Goal: Task Accomplishment & Management: Complete application form

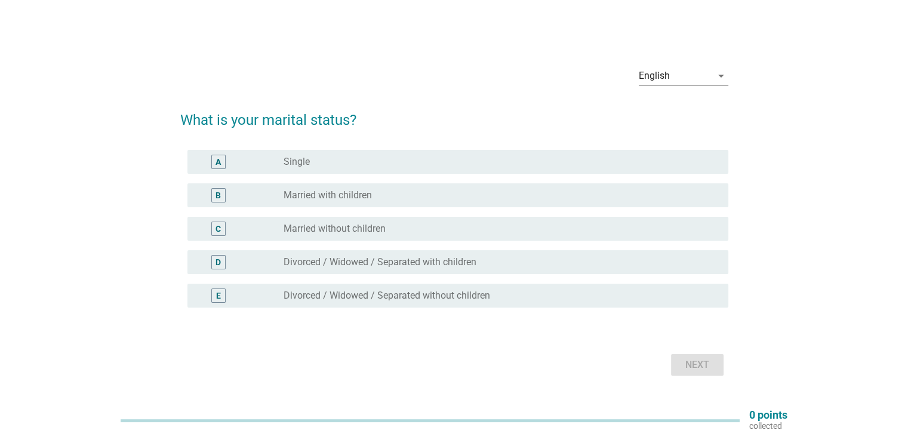
click at [309, 190] on label "Married with children" at bounding box center [328, 195] width 88 height 12
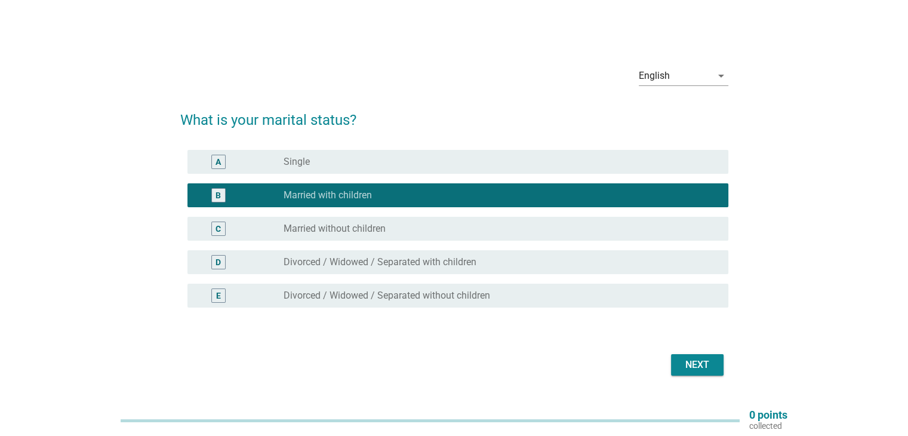
click at [696, 368] on div "Next" at bounding box center [696, 365] width 33 height 14
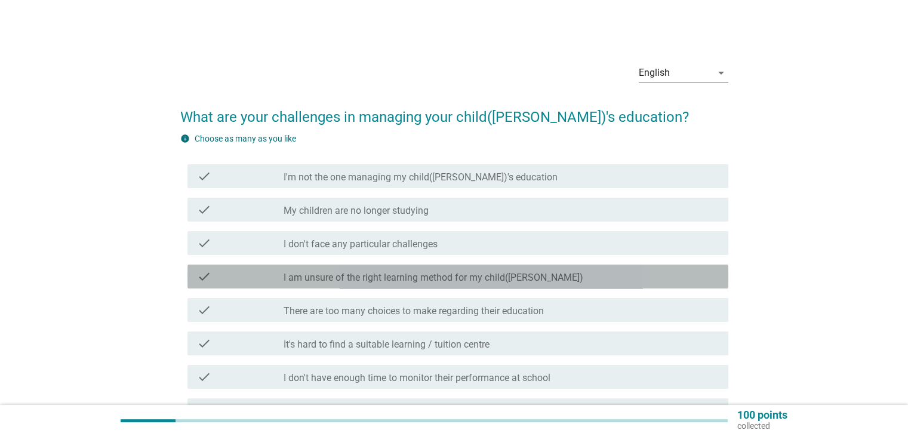
click at [357, 276] on label "I am unsure of the right learning method for my child([PERSON_NAME])" at bounding box center [434, 278] width 300 height 12
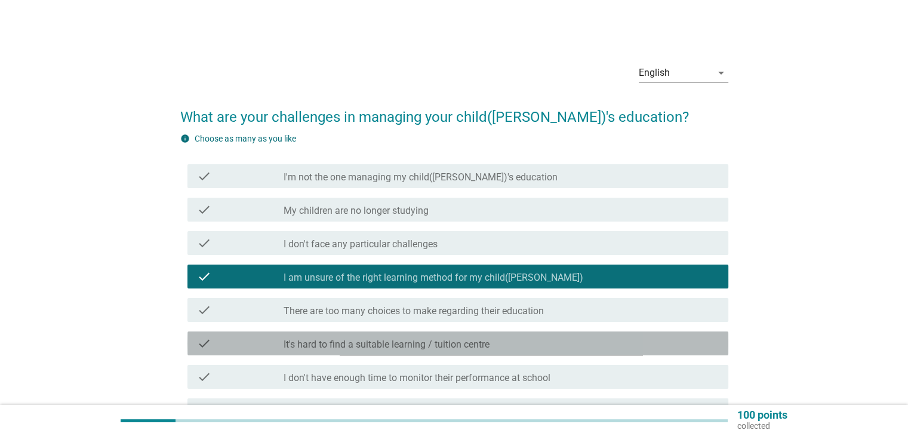
click at [361, 350] on label "It's hard to find a suitable learning / tuition centre" at bounding box center [387, 344] width 206 height 12
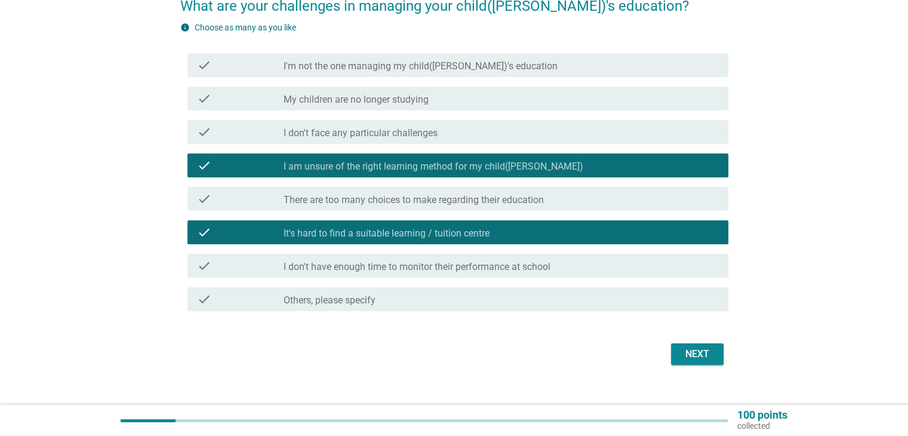
scroll to position [128, 0]
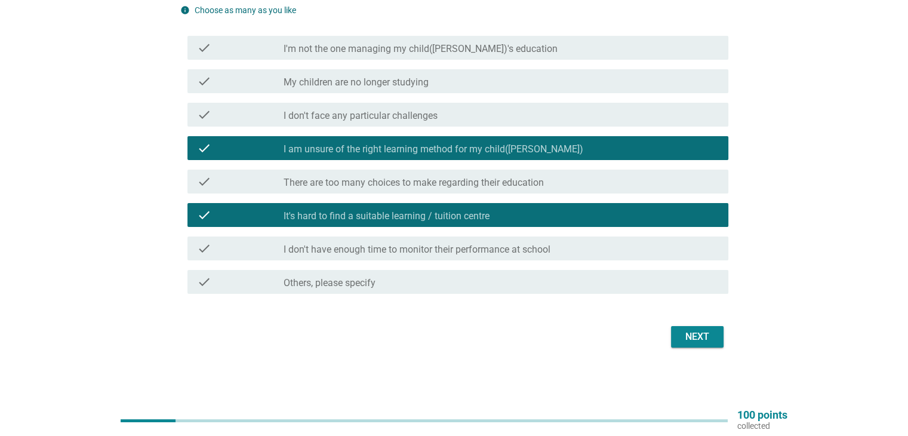
click at [695, 341] on div "Next" at bounding box center [696, 336] width 33 height 14
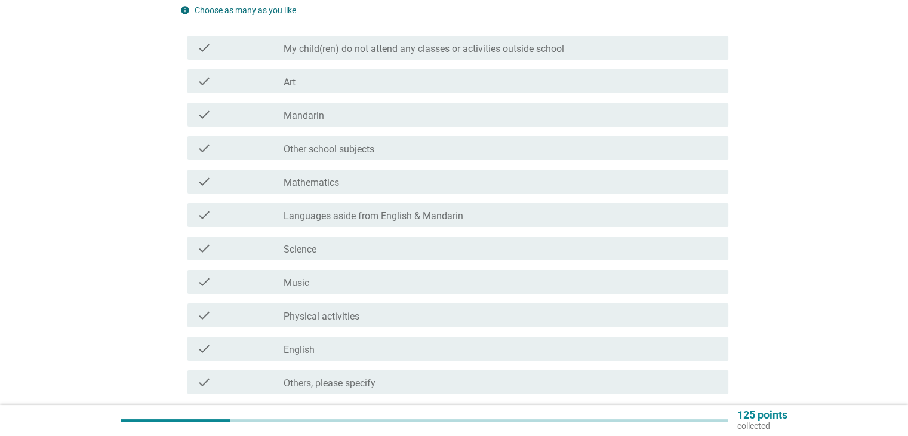
scroll to position [0, 0]
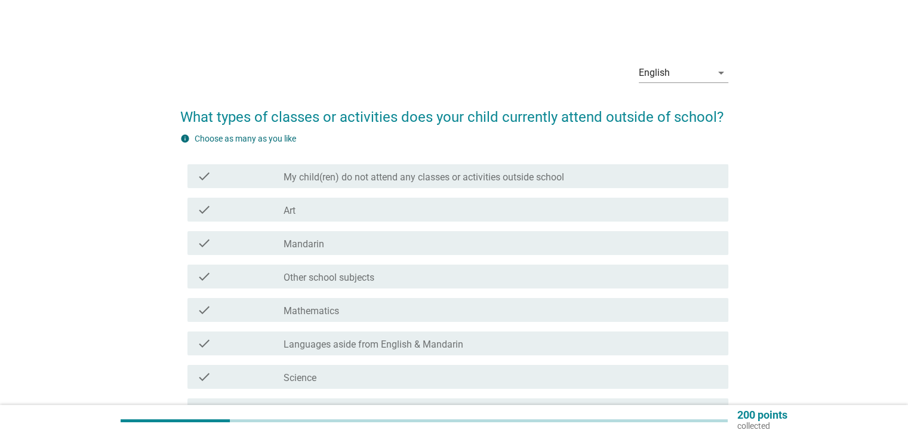
click at [284, 215] on label "Art" at bounding box center [290, 211] width 12 height 12
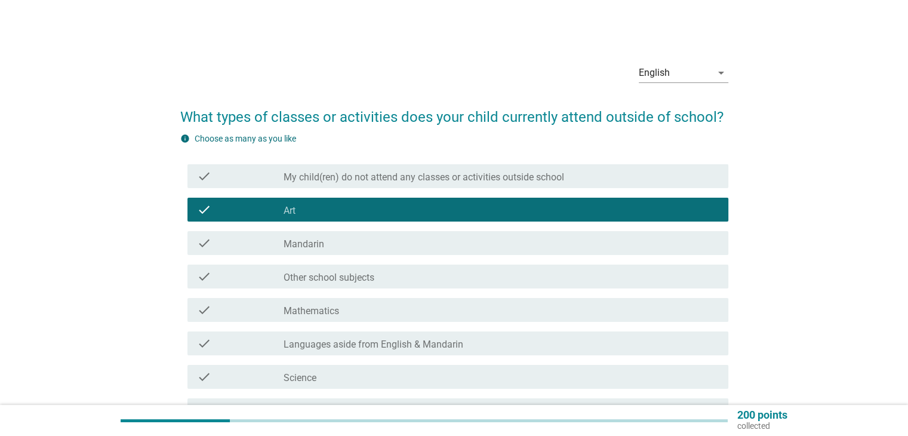
click at [298, 315] on label "Mathematics" at bounding box center [312, 311] width 56 height 12
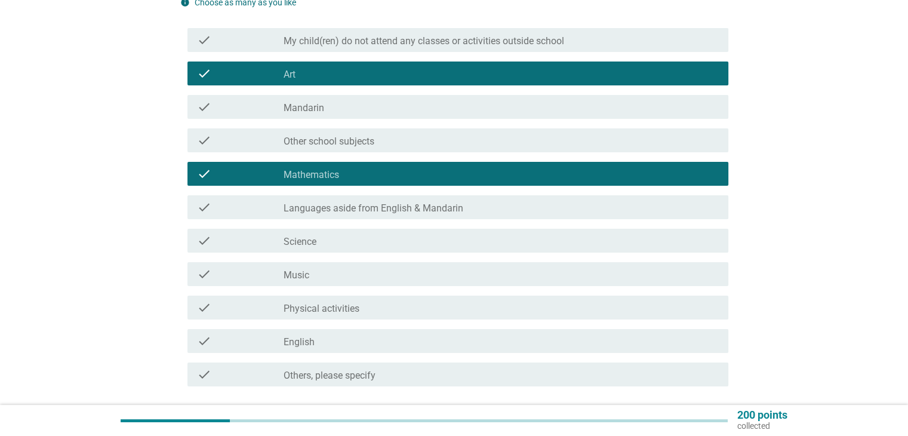
scroll to position [159, 0]
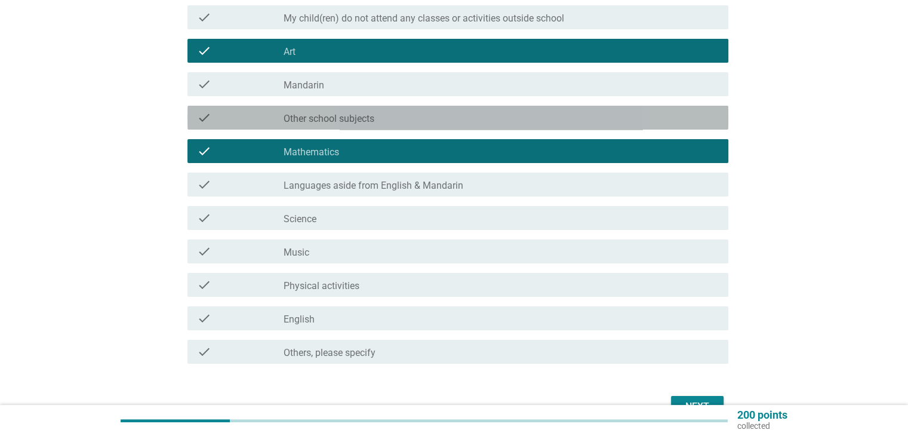
click at [319, 126] on div "check check_box_outline_blank Other school subjects" at bounding box center [457, 118] width 541 height 24
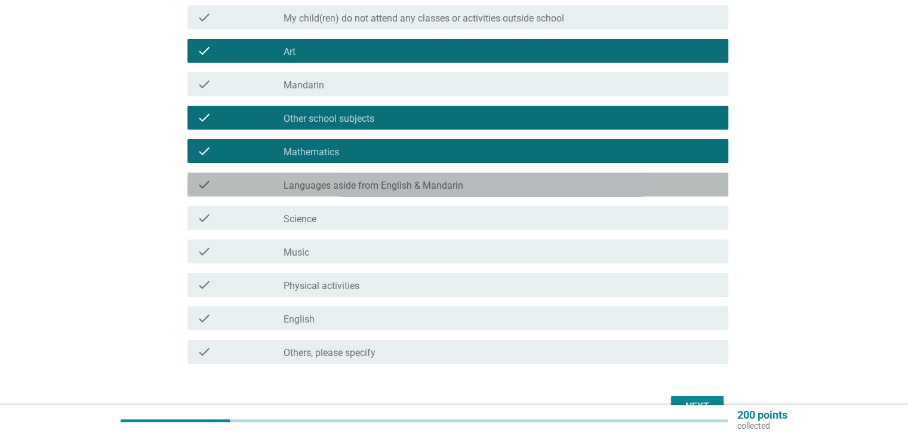
click at [418, 192] on div "check check_box_outline_blank Languages aside from English & Mandarin" at bounding box center [457, 185] width 541 height 24
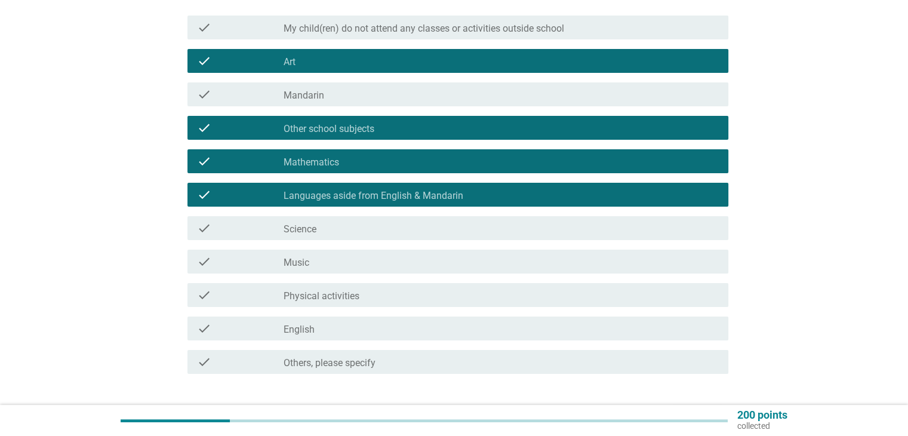
scroll to position [229, 0]
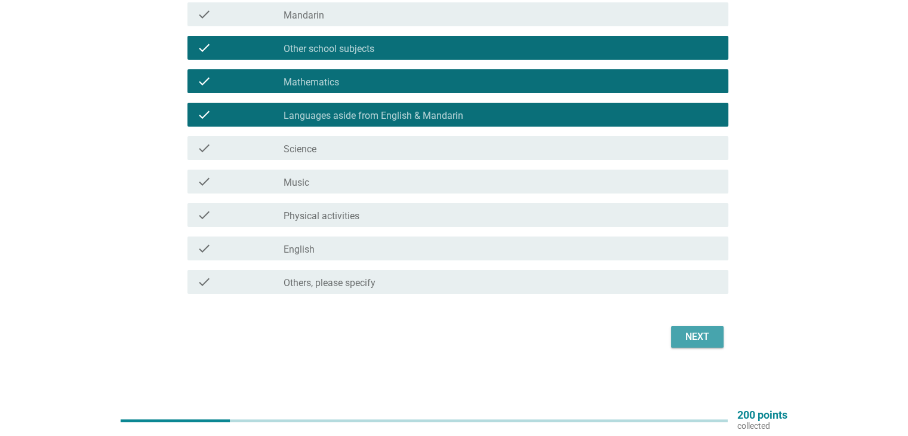
click at [715, 337] on button "Next" at bounding box center [697, 336] width 53 height 21
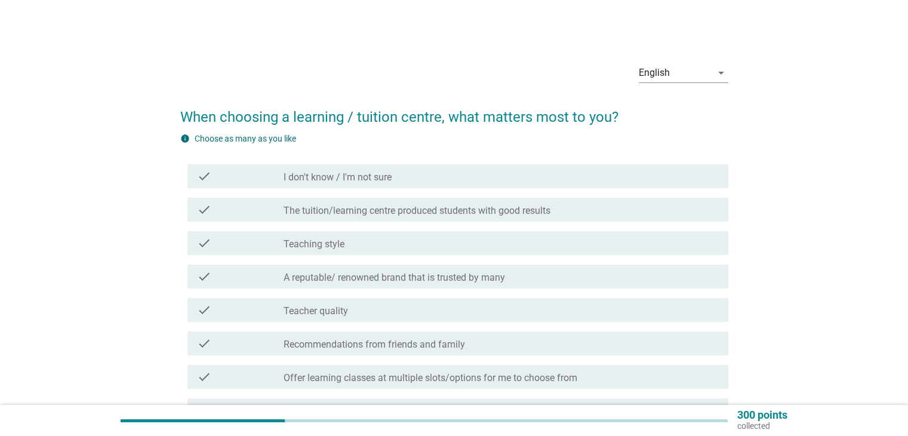
click at [404, 315] on div "check_box_outline_blank Teacher quality" at bounding box center [501, 310] width 435 height 14
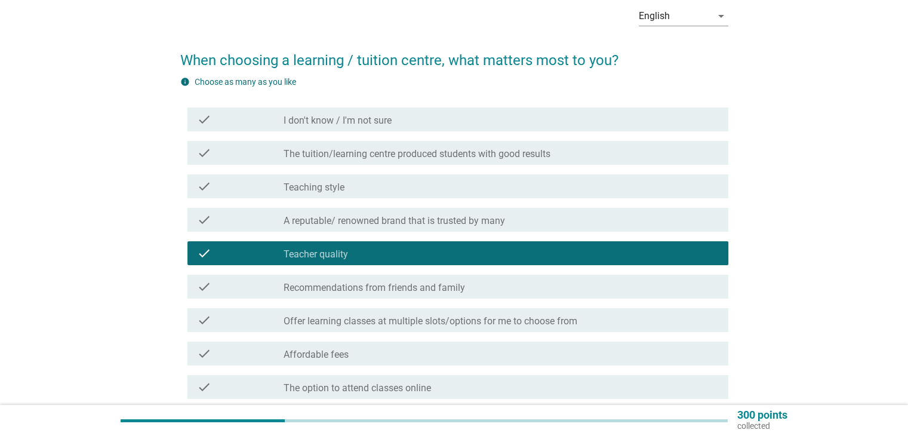
scroll to position [79, 0]
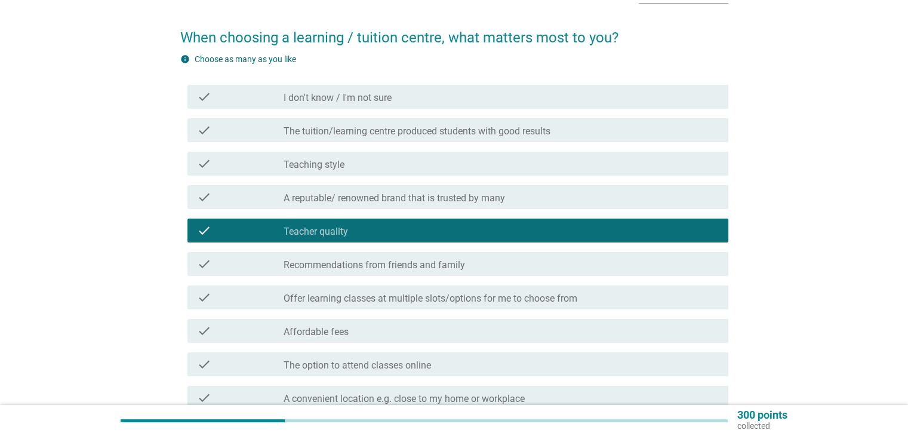
click at [375, 329] on div "check_box_outline_blank Affordable fees" at bounding box center [501, 331] width 435 height 14
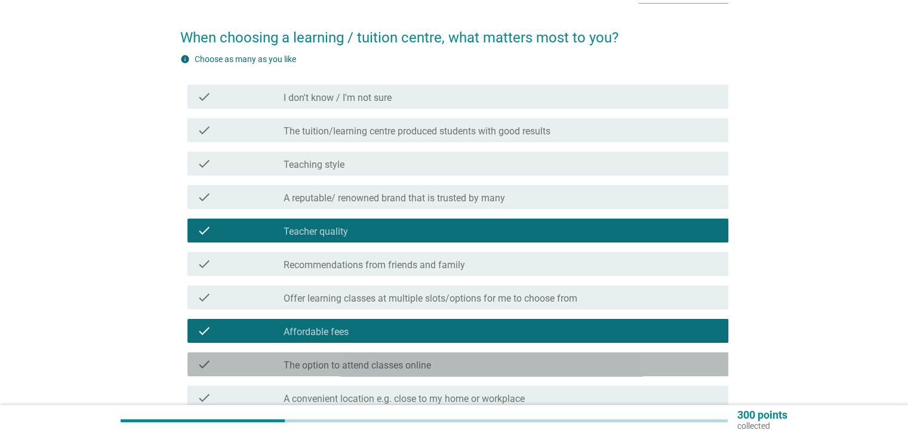
click at [380, 362] on label "The option to attend classes online" at bounding box center [357, 365] width 147 height 12
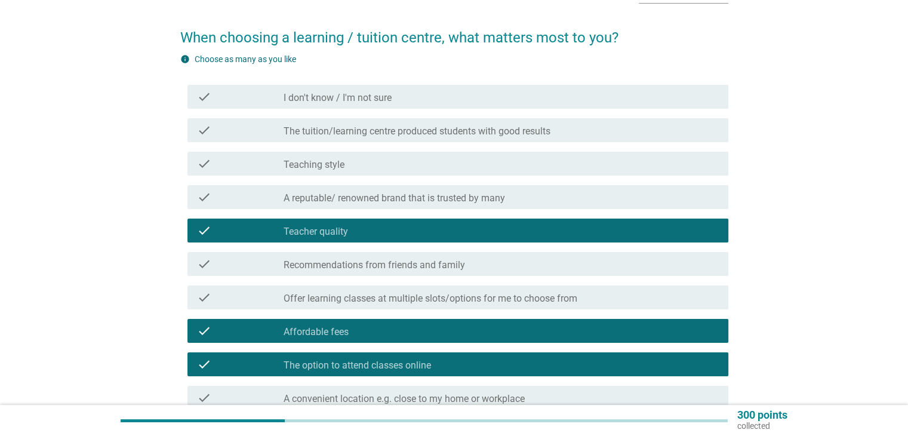
scroll to position [159, 0]
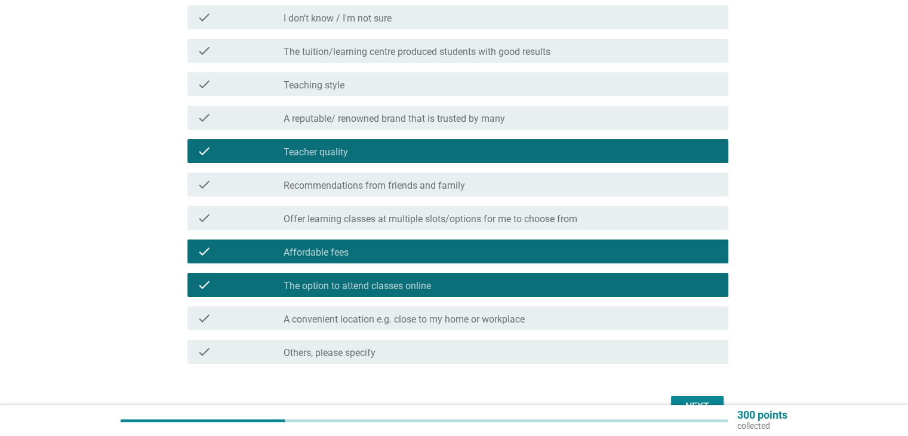
click at [402, 323] on label "A convenient location e.g. close to my home or workplace" at bounding box center [404, 319] width 241 height 12
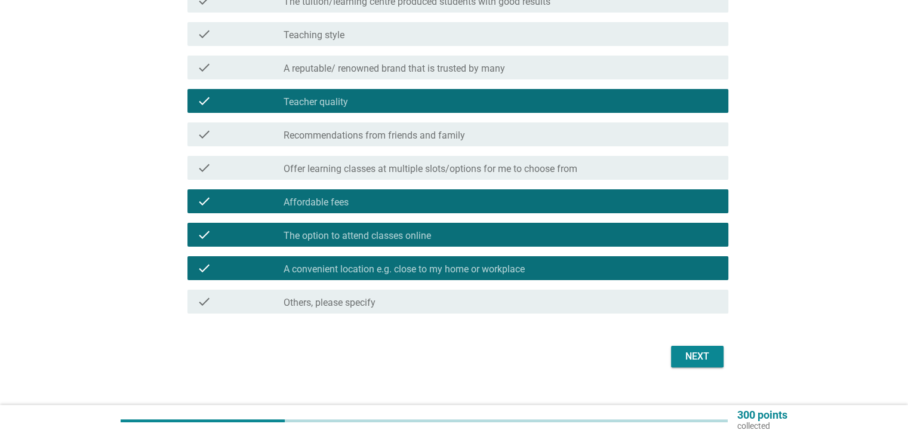
scroll to position [229, 0]
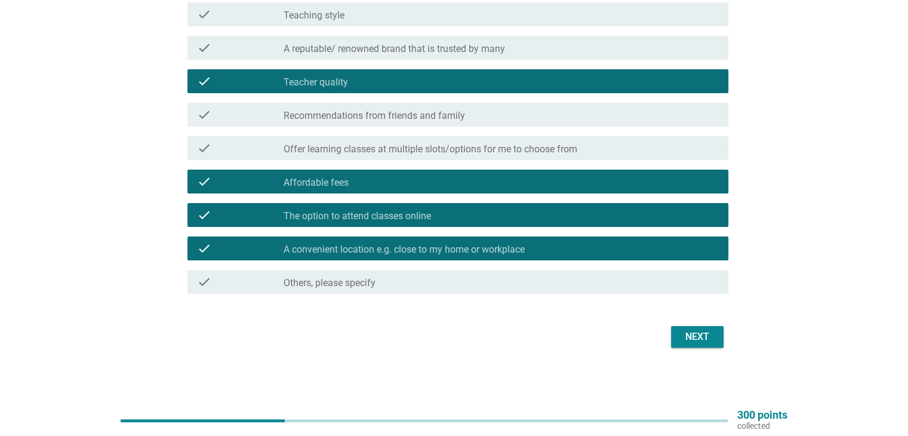
click at [695, 327] on button "Next" at bounding box center [697, 336] width 53 height 21
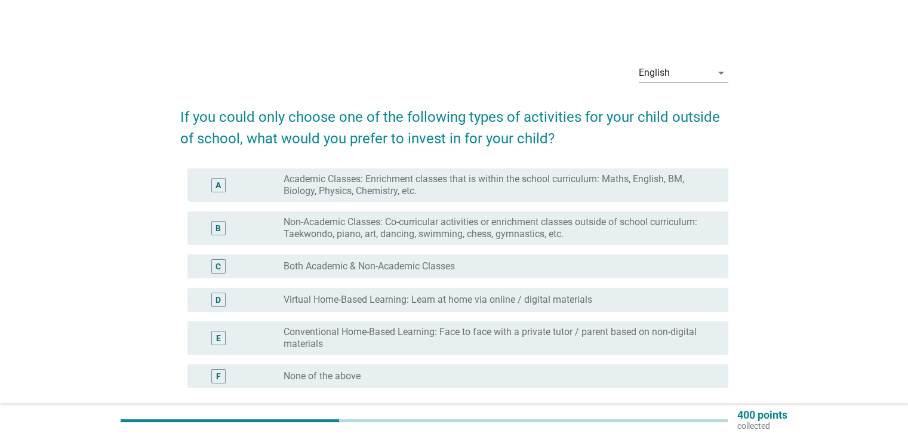
click at [330, 240] on div "B radio_button_unchecked Non-Academic Classes: Co-curricular activities or enri…" at bounding box center [457, 227] width 541 height 33
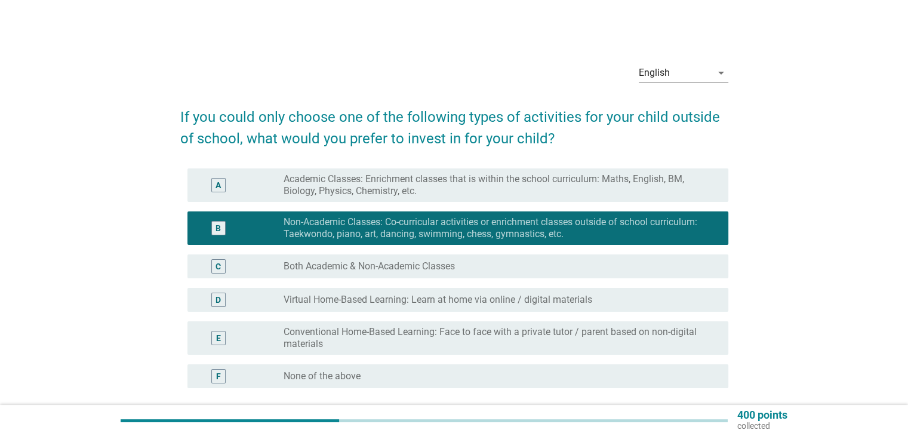
click at [329, 257] on div "C radio_button_unchecked Both Academic & Non-Academic Classes" at bounding box center [457, 266] width 541 height 24
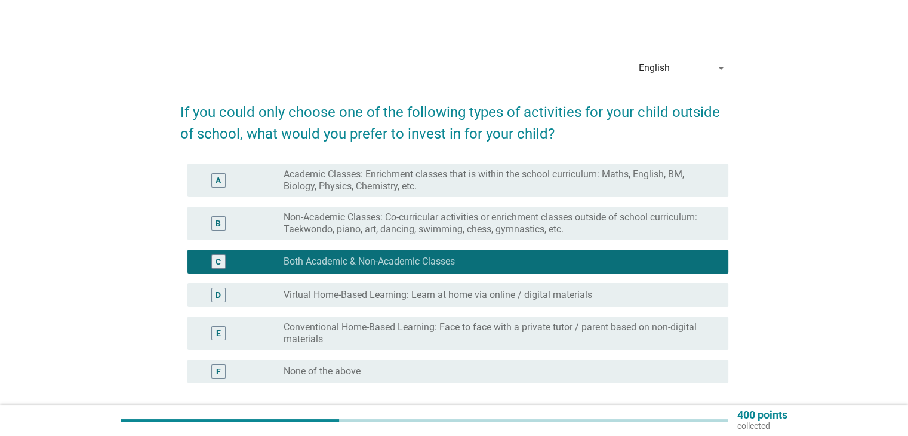
scroll to position [79, 0]
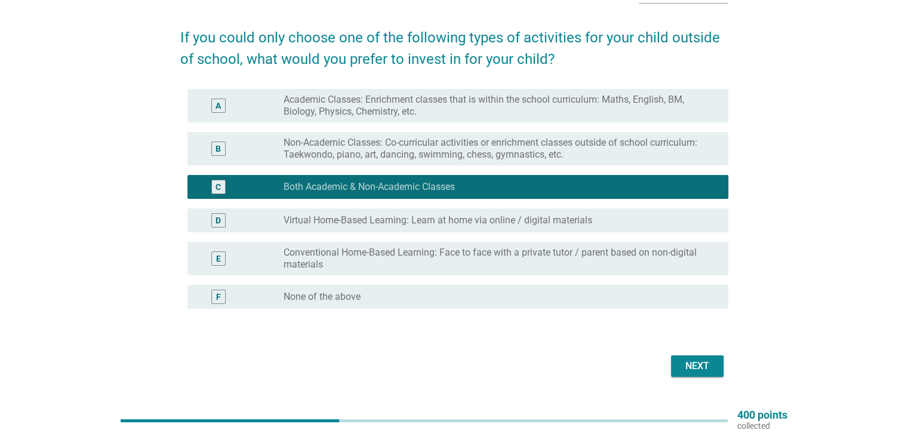
click at [695, 356] on button "Next" at bounding box center [697, 365] width 53 height 21
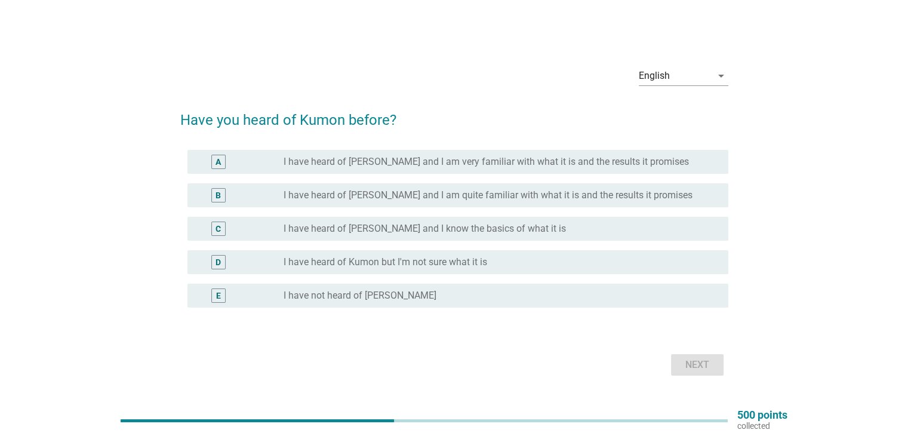
click at [432, 267] on label "I have heard of Kumon but I'm not sure what it is" at bounding box center [386, 262] width 204 height 12
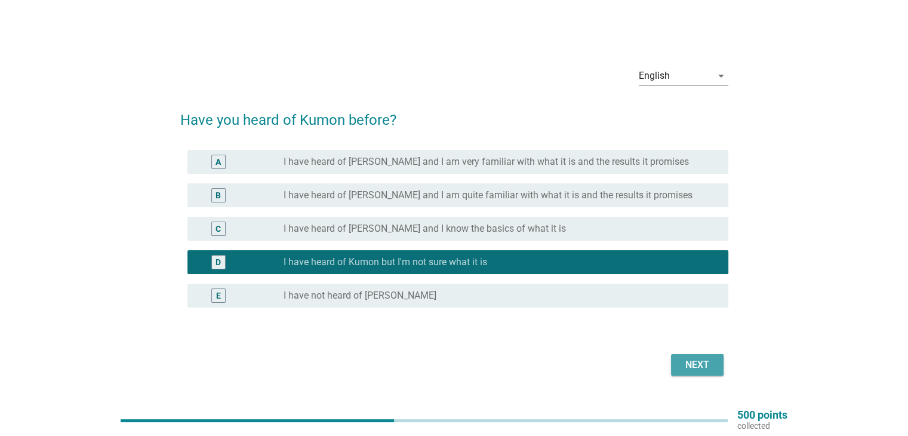
click at [700, 367] on div "Next" at bounding box center [696, 365] width 33 height 14
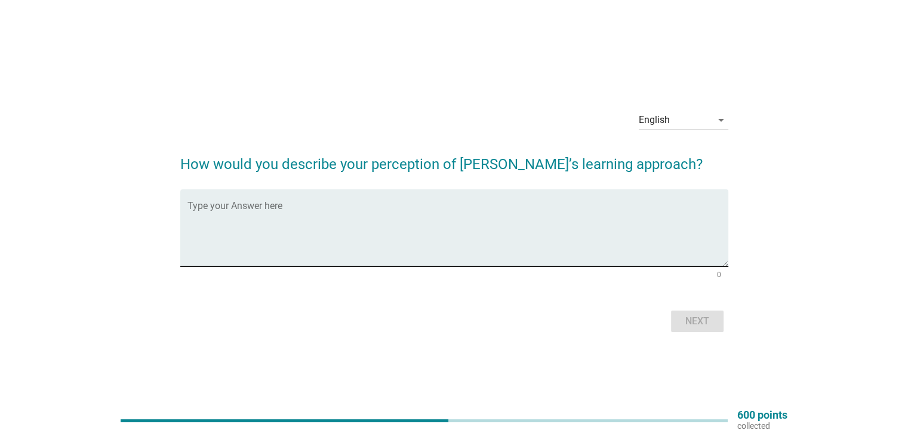
click at [476, 228] on textarea "Type your Answer here" at bounding box center [457, 235] width 541 height 63
type textarea "math tuition?"
click at [701, 321] on div "Next" at bounding box center [696, 321] width 33 height 14
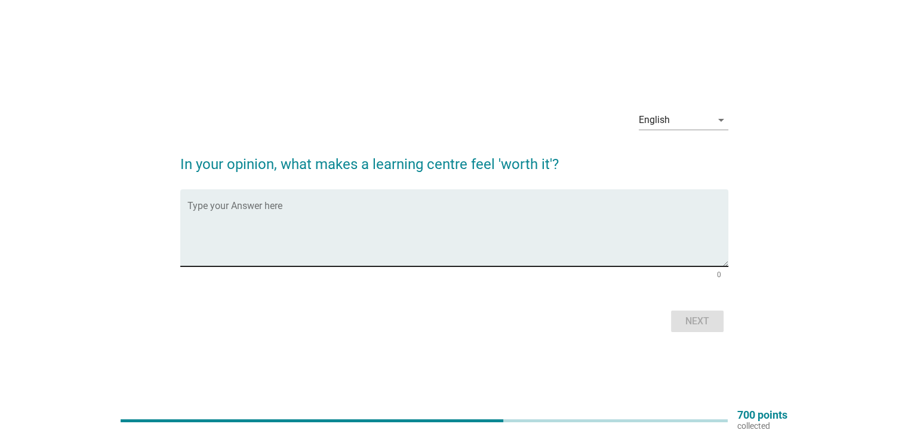
click at [306, 224] on textarea "Type your Answer here" at bounding box center [457, 235] width 541 height 63
type textarea "got improvement"
click at [679, 307] on div "Next" at bounding box center [454, 321] width 548 height 29
click at [691, 317] on div "Next" at bounding box center [696, 321] width 33 height 14
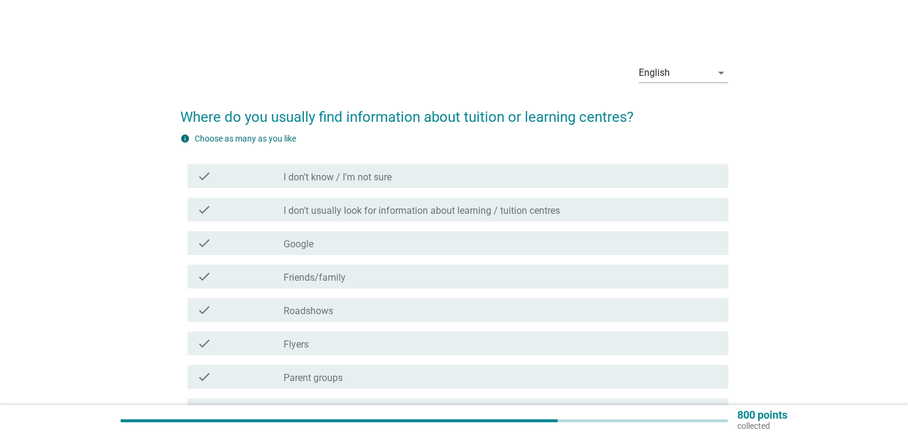
click at [386, 244] on div "check_box_outline_blank Google" at bounding box center [501, 243] width 435 height 14
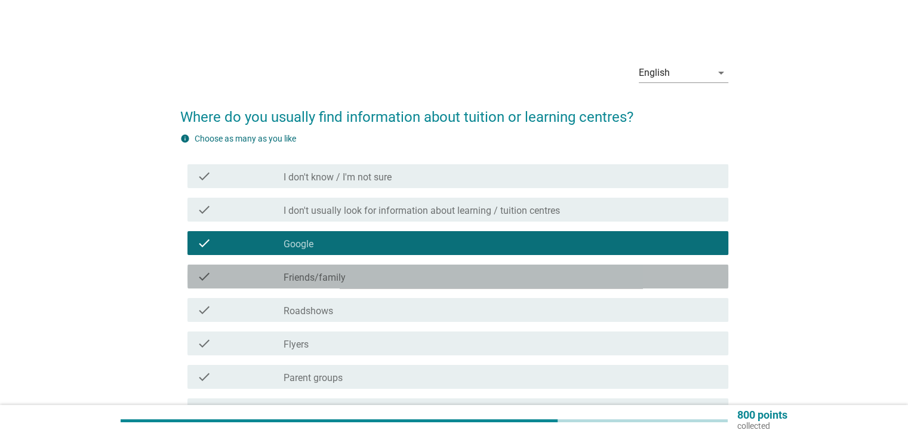
click at [384, 273] on div "check_box_outline_blank Friends/family" at bounding box center [501, 276] width 435 height 14
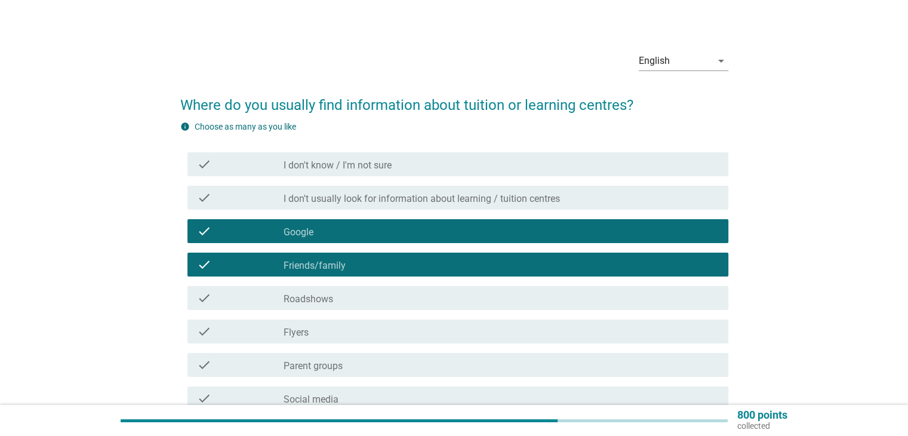
scroll to position [79, 0]
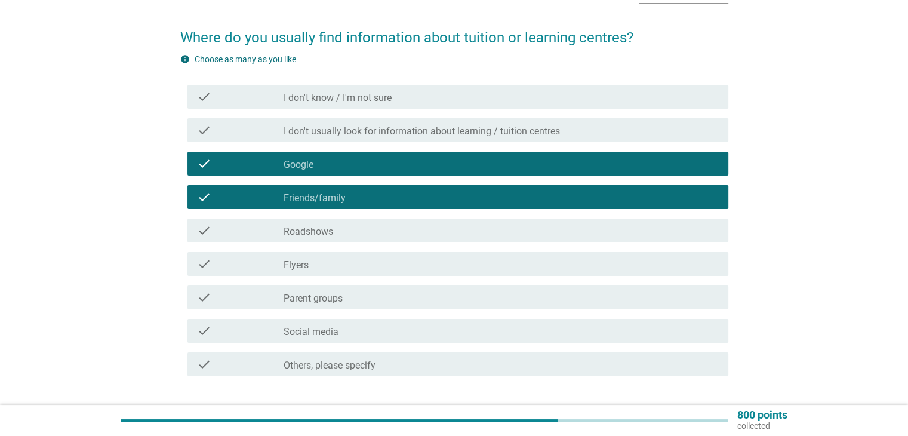
click at [380, 294] on div "check_box_outline_blank Parent groups" at bounding box center [501, 297] width 435 height 14
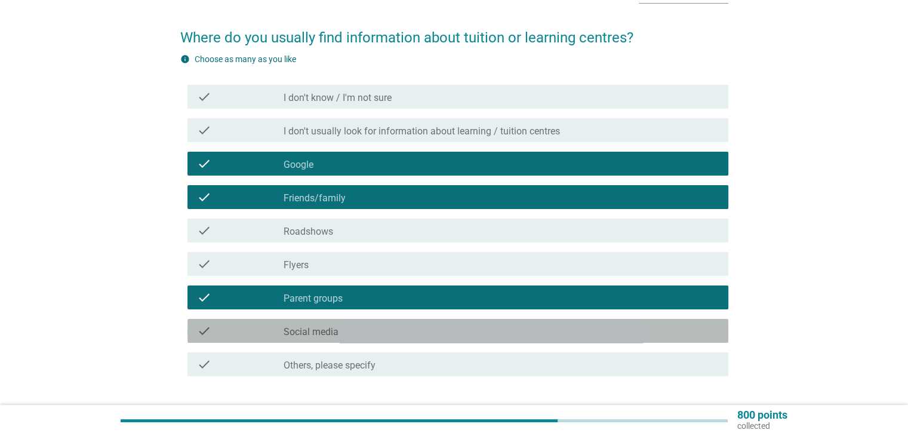
click at [386, 338] on div "check check_box_outline_blank Social media" at bounding box center [457, 331] width 541 height 24
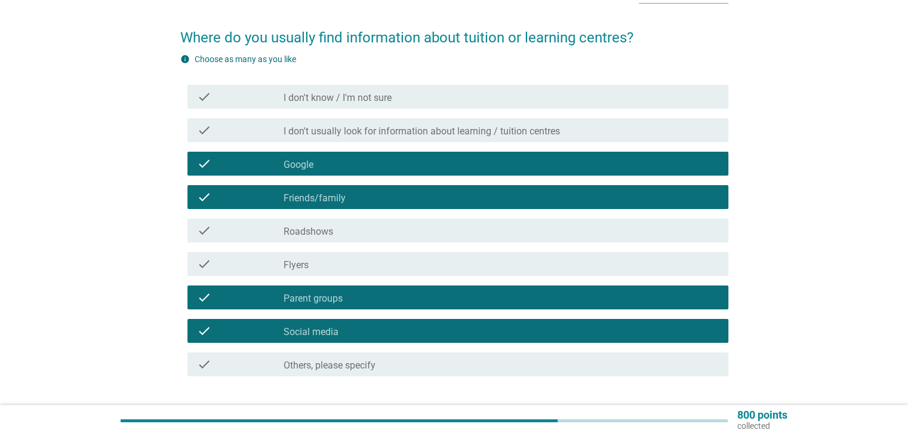
scroll to position [159, 0]
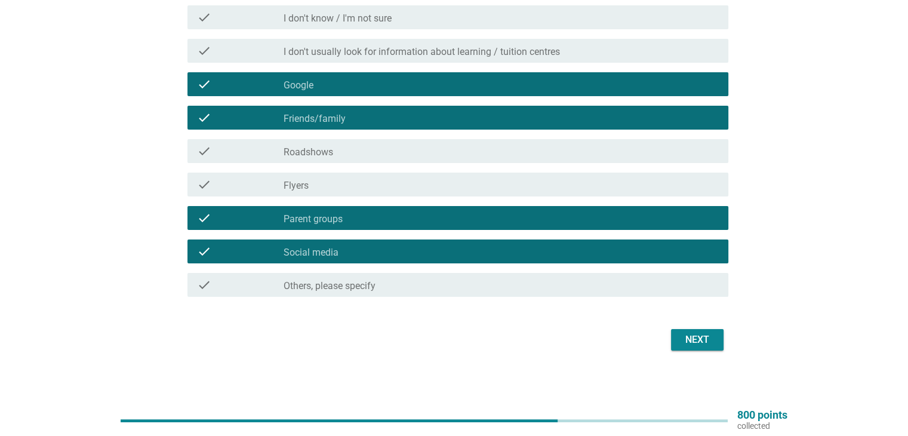
click at [704, 337] on div "Next" at bounding box center [696, 339] width 33 height 14
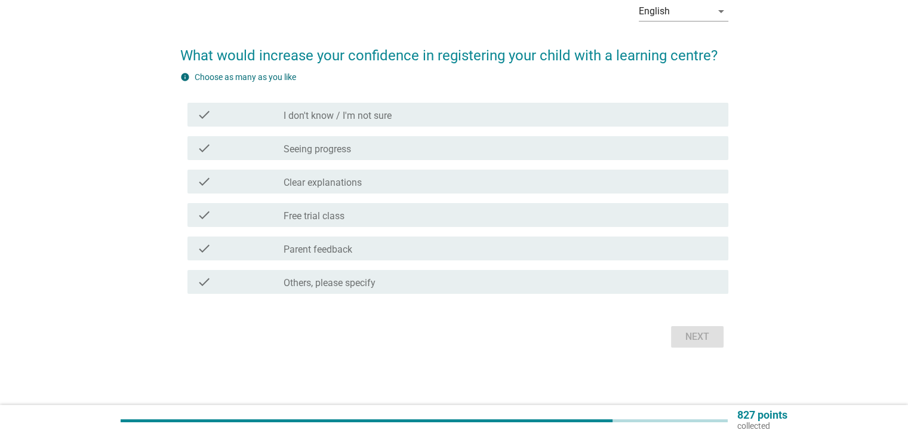
scroll to position [0, 0]
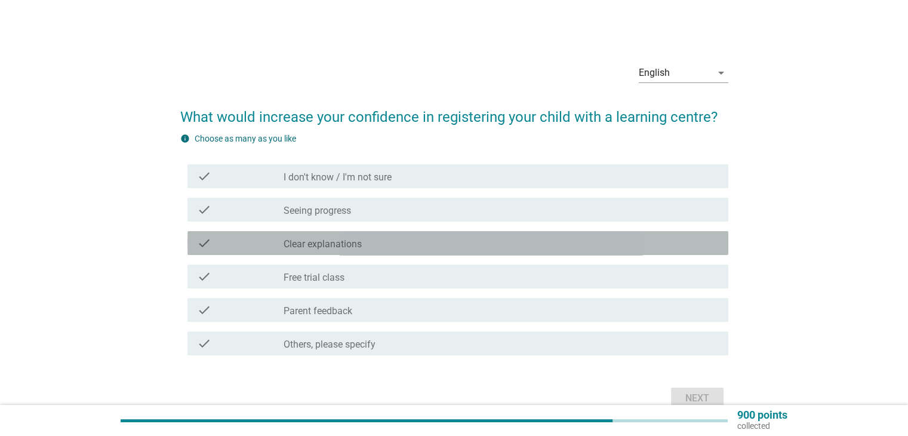
click at [352, 247] on label "Clear explanations" at bounding box center [323, 244] width 78 height 12
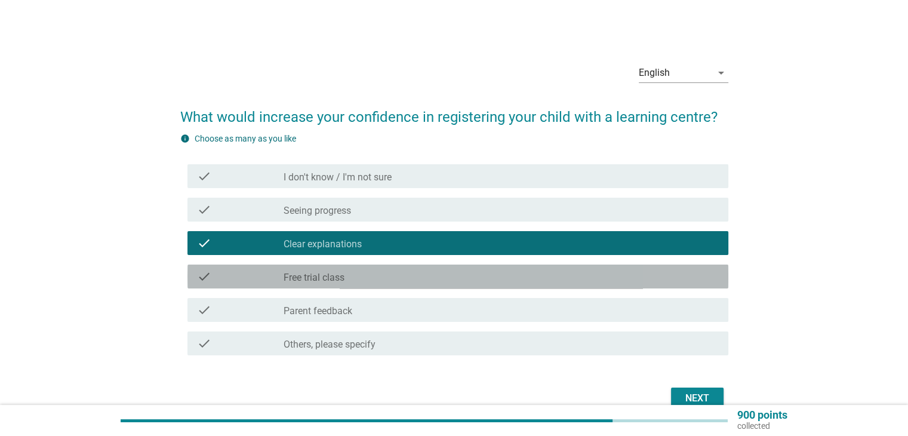
click at [347, 281] on div "check_box_outline_blank Free trial class" at bounding box center [501, 276] width 435 height 14
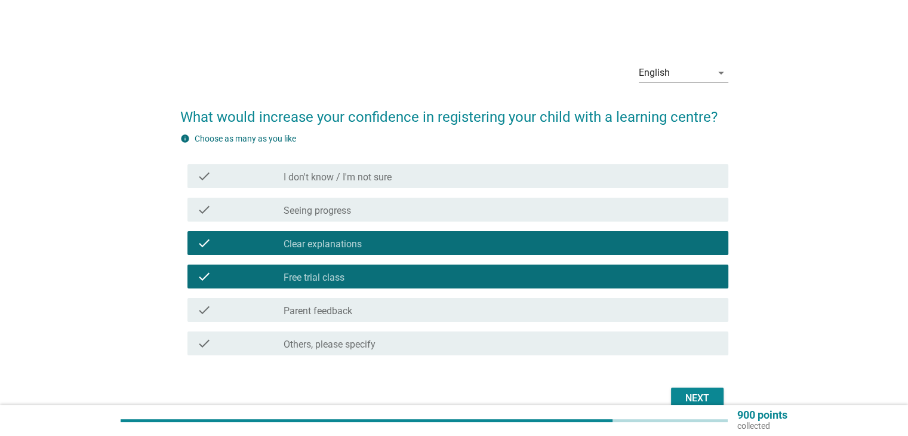
click at [401, 306] on div "check_box_outline_blank Parent feedback" at bounding box center [501, 310] width 435 height 14
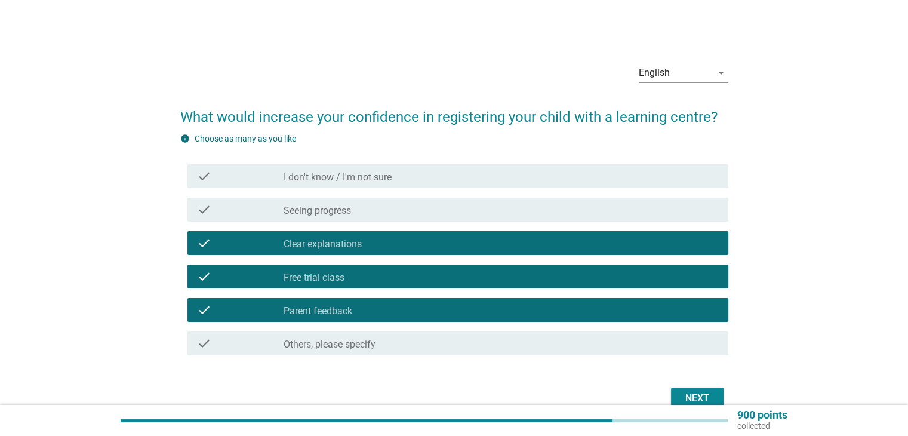
click at [689, 399] on div "Next" at bounding box center [696, 398] width 33 height 14
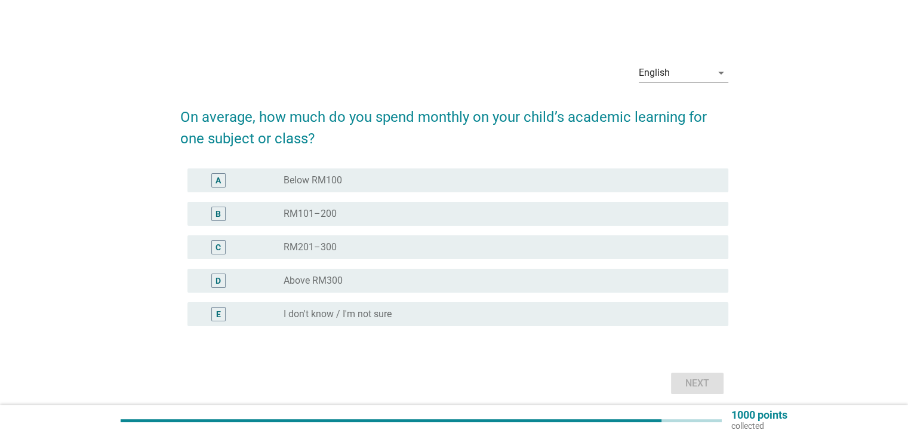
click at [413, 186] on div "radio_button_unchecked Below RM100" at bounding box center [496, 180] width 425 height 12
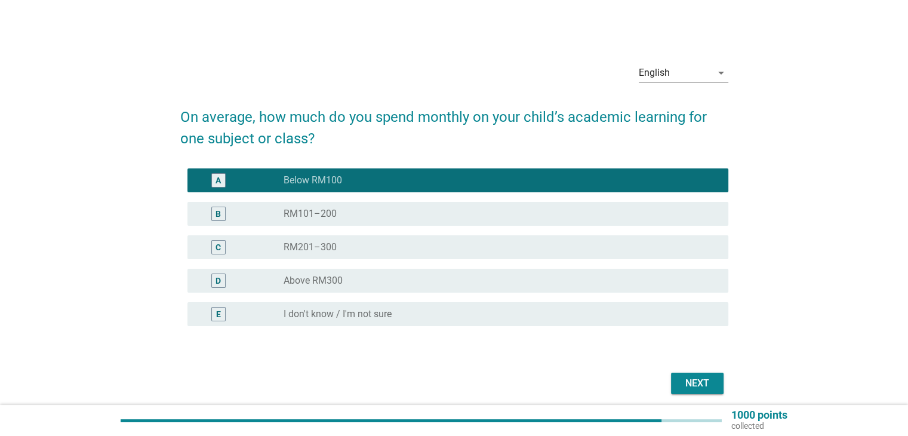
click at [370, 218] on div "radio_button_unchecked RM101–200" at bounding box center [496, 214] width 425 height 12
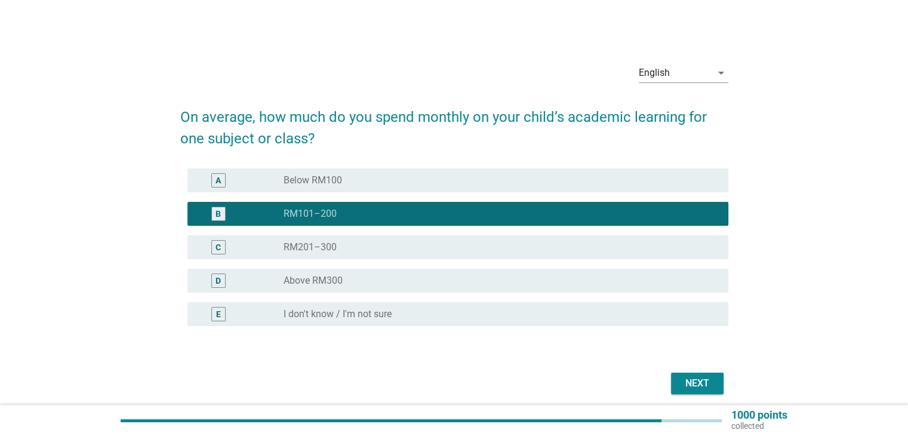
click at [344, 184] on div "radio_button_unchecked Below RM100" at bounding box center [496, 180] width 425 height 12
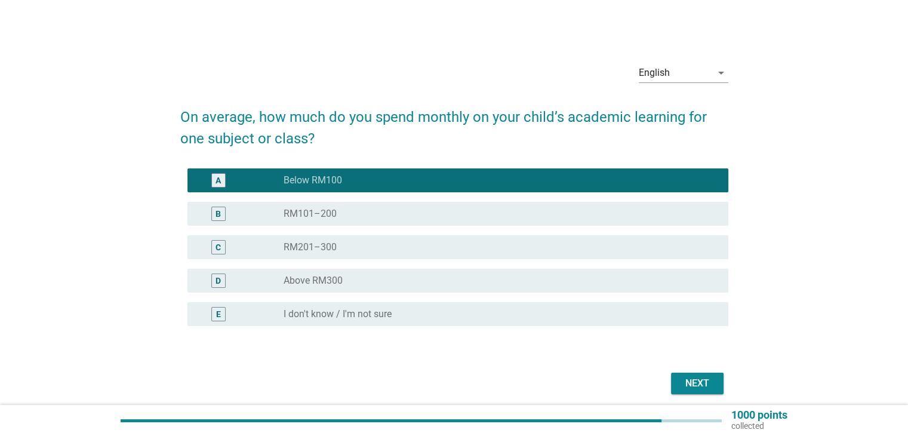
click at [699, 377] on div "Next" at bounding box center [696, 383] width 33 height 14
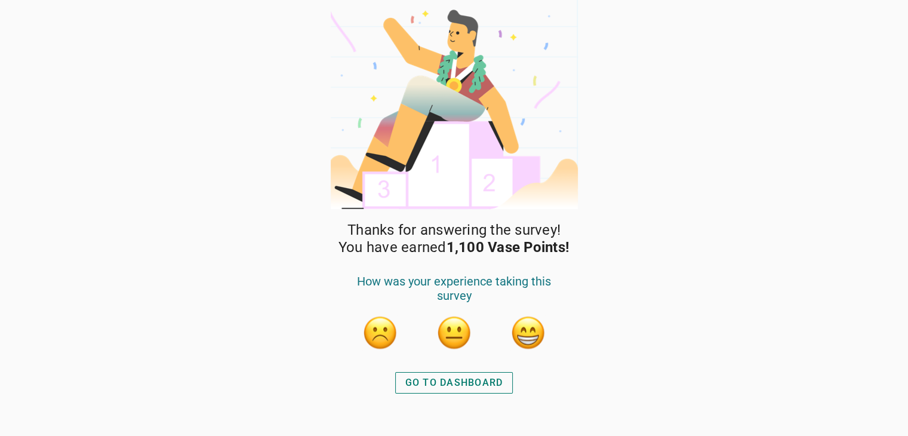
click at [473, 387] on div "GO TO DASHBOARD" at bounding box center [454, 382] width 98 height 14
